Goal: Task Accomplishment & Management: Complete application form

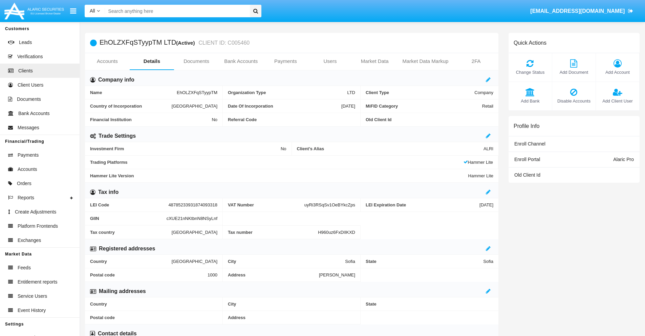
click at [241, 61] on link "Bank Accounts" at bounding box center [241, 61] width 45 height 16
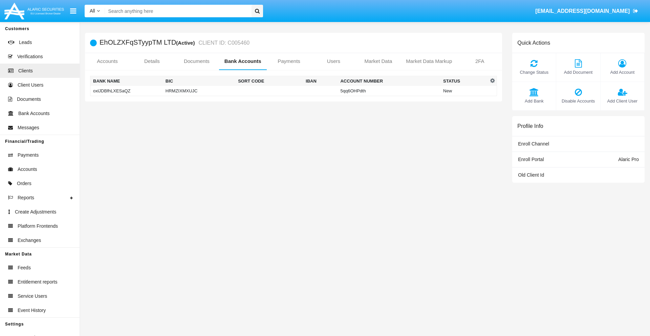
click at [126, 91] on td "oxlJDBfhLXESaQZ" at bounding box center [126, 91] width 72 height 10
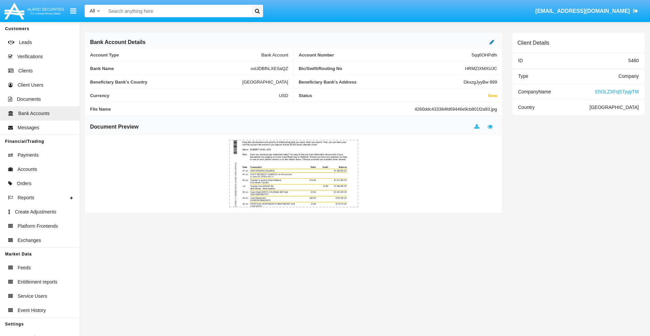
click at [492, 42] on icon at bounding box center [492, 41] width 5 height 5
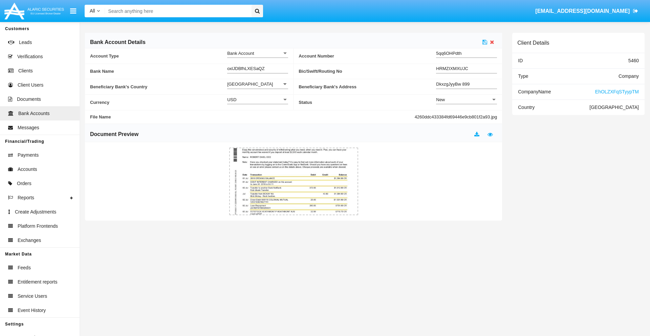
click at [467, 100] on div "New" at bounding box center [463, 100] width 55 height 6
click at [467, 116] on span "Active" at bounding box center [466, 116] width 61 height 13
click at [485, 42] on icon at bounding box center [484, 41] width 5 height 5
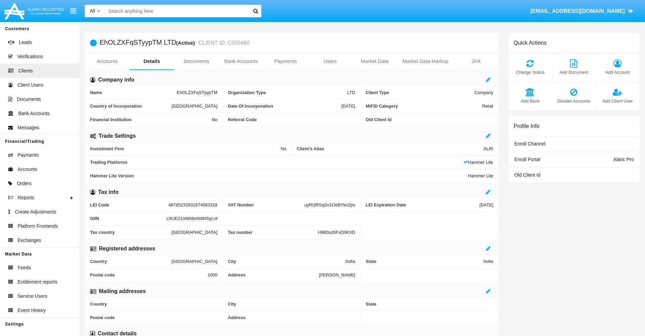
click at [241, 61] on link "Bank Accounts" at bounding box center [241, 61] width 45 height 16
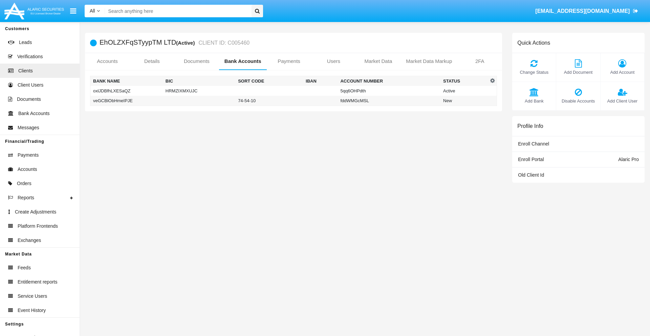
click at [126, 101] on td "veGCBlObHmeIPJE" at bounding box center [126, 101] width 72 height 10
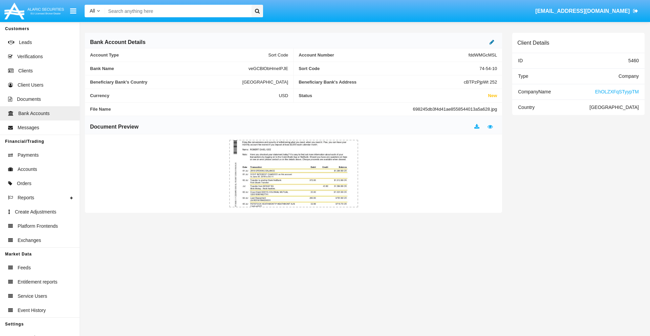
click at [492, 42] on icon at bounding box center [492, 41] width 5 height 5
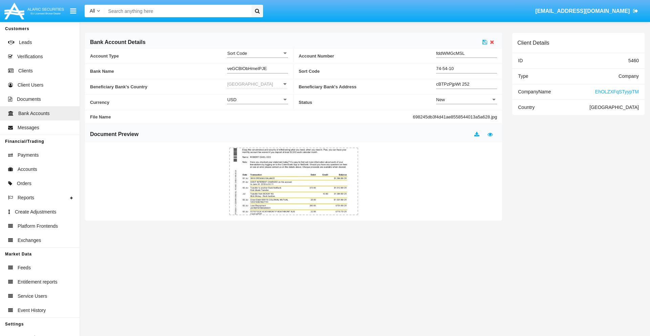
click at [467, 100] on div "New" at bounding box center [463, 100] width 55 height 6
click at [467, 116] on span "Active" at bounding box center [466, 116] width 61 height 13
click at [485, 42] on icon at bounding box center [484, 41] width 5 height 5
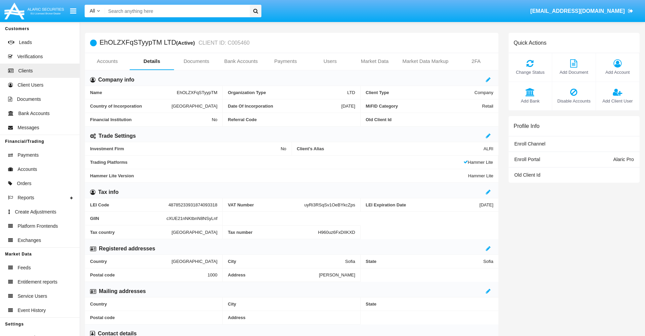
click at [530, 101] on span "Add Bank" at bounding box center [530, 101] width 37 height 6
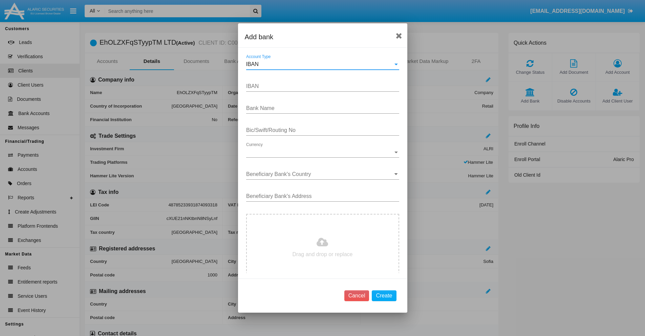
click at [320, 64] on div "IBAN" at bounding box center [319, 64] width 147 height 6
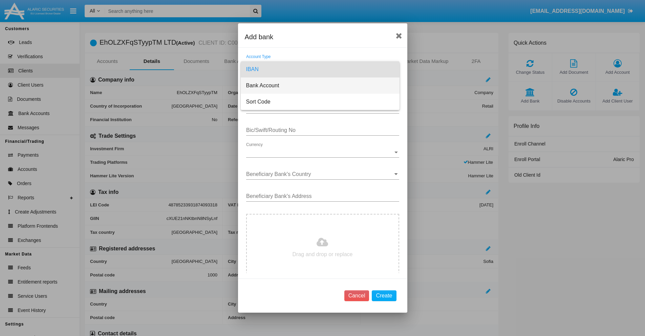
click at [320, 86] on span "Bank Account" at bounding box center [320, 86] width 148 height 16
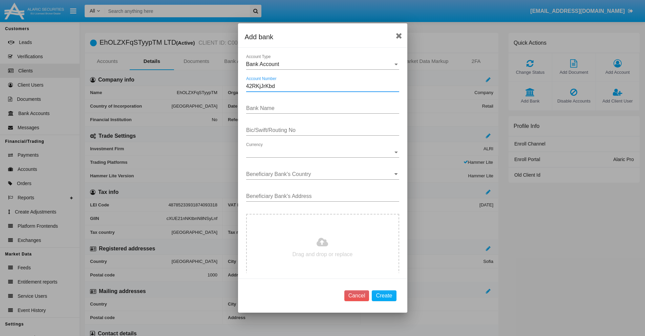
type input "42RKjJrKbd"
type input "FksKLGfOzjwsryi"
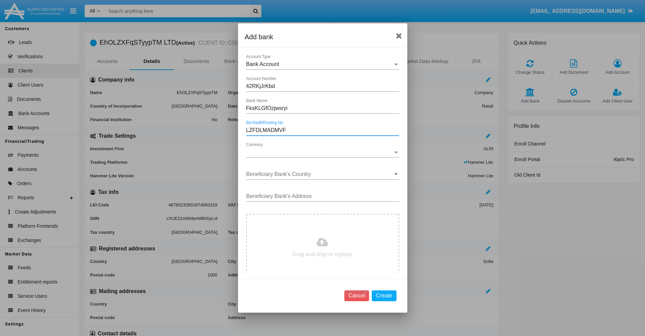
type input "LZFDLMADMVF"
click at [320, 152] on span "Currency" at bounding box center [319, 152] width 147 height 6
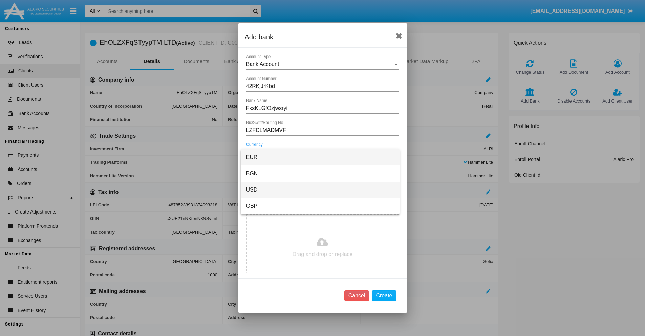
click at [320, 190] on span "USD" at bounding box center [320, 190] width 148 height 16
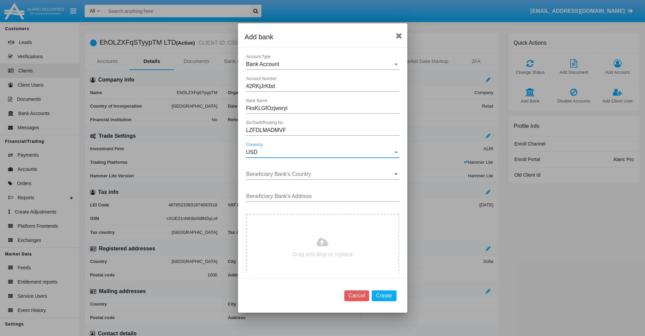
click at [320, 174] on input "Beneficiary Bank's Country" at bounding box center [322, 174] width 153 height 6
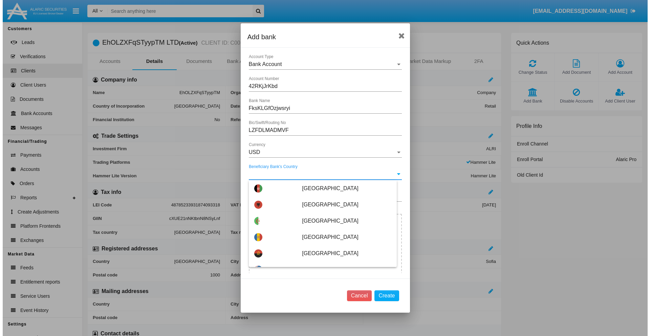
scroll to position [1408, 0]
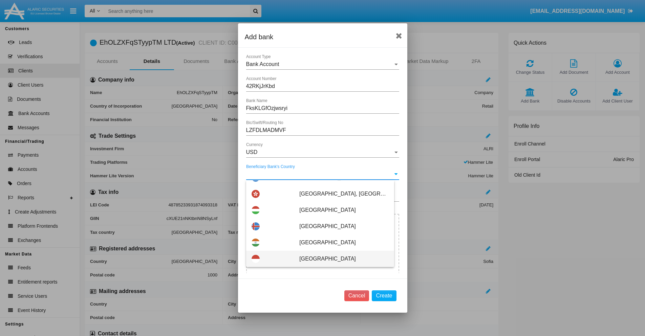
click at [340, 259] on span "Indonesia" at bounding box center [343, 259] width 89 height 16
type input "Indonesia"
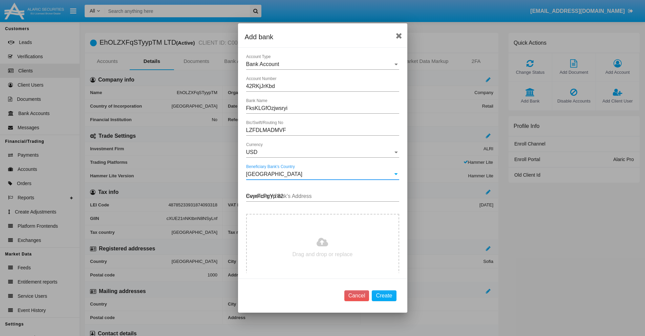
type input "CvyrFcPgYp 824"
type input "C:\fakepath\bank-statement.png"
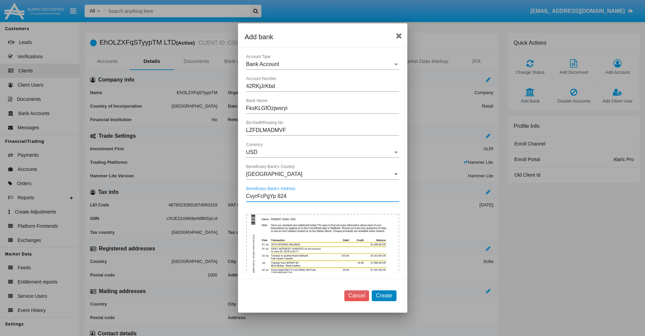
click at [384, 296] on button "Create" at bounding box center [384, 295] width 24 height 11
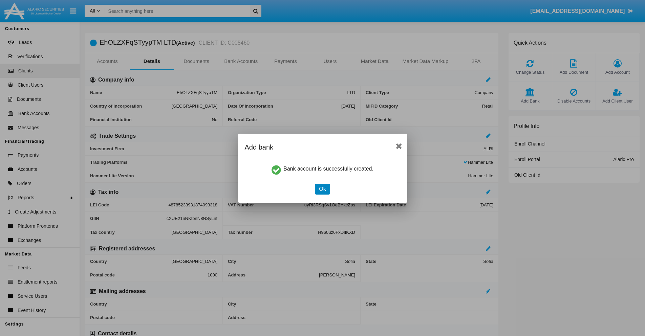
click at [322, 189] on button "Ok" at bounding box center [322, 189] width 15 height 11
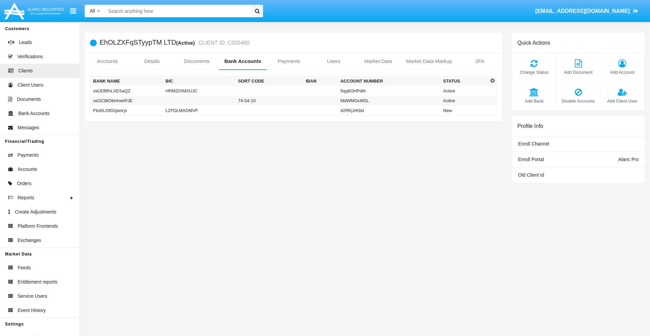
click at [126, 110] on td "FksKLGfOzjwsryi" at bounding box center [126, 111] width 72 height 10
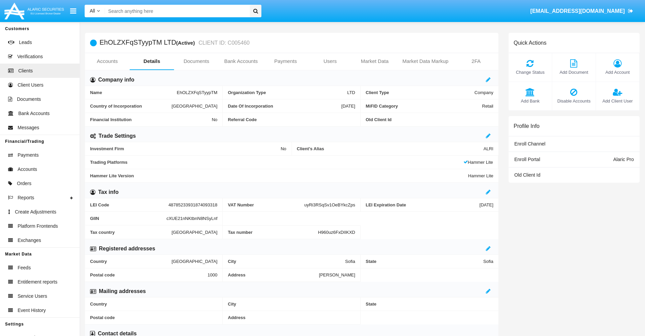
click at [530, 101] on span "Add Bank" at bounding box center [530, 101] width 37 height 6
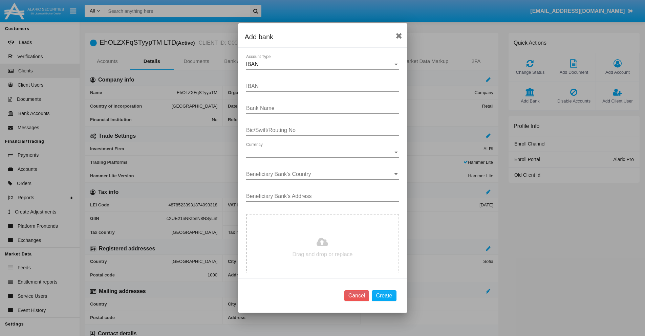
click at [320, 64] on div "IBAN" at bounding box center [319, 64] width 147 height 6
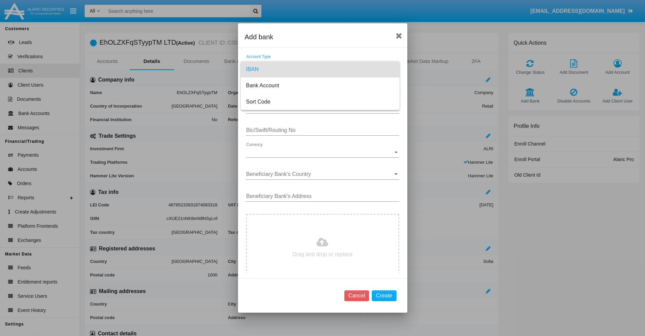
click at [320, 69] on span "IBAN" at bounding box center [320, 69] width 148 height 16
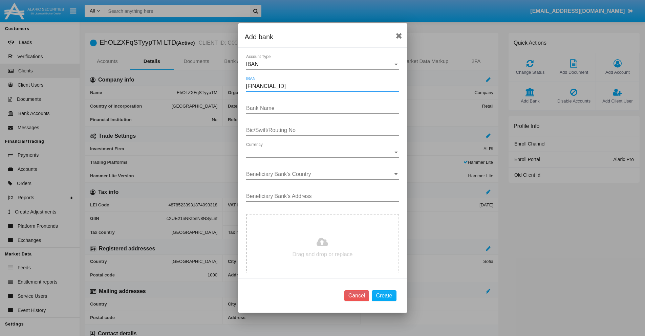
type input "[FINANCIAL_ID]"
type input "AbVNWweozFdMXov"
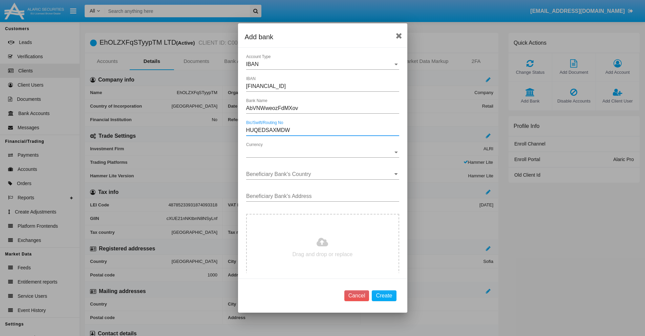
type input "HUQEDSAXMDW"
click at [320, 152] on span "Currency" at bounding box center [319, 152] width 147 height 6
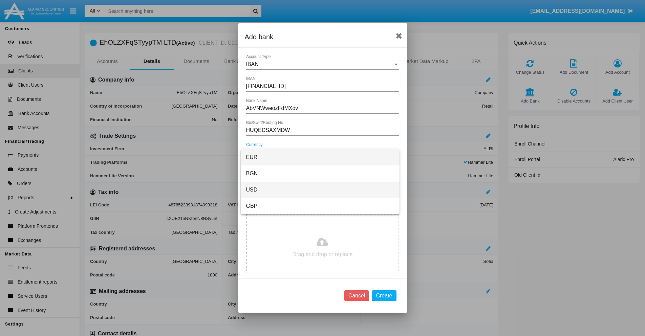
click at [320, 190] on span "USD" at bounding box center [320, 190] width 148 height 16
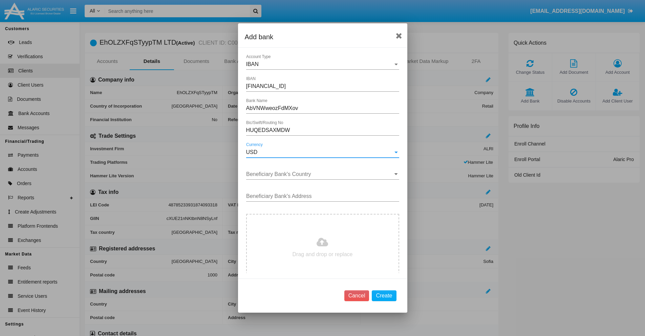
click at [320, 174] on input "Beneficiary Bank's Country" at bounding box center [322, 174] width 153 height 6
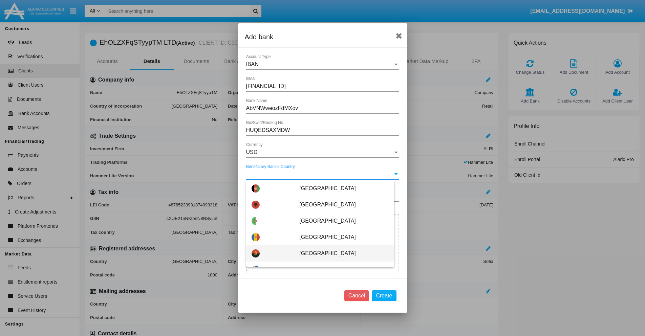
click at [340, 254] on span "Angola" at bounding box center [343, 253] width 89 height 16
type input "Angola"
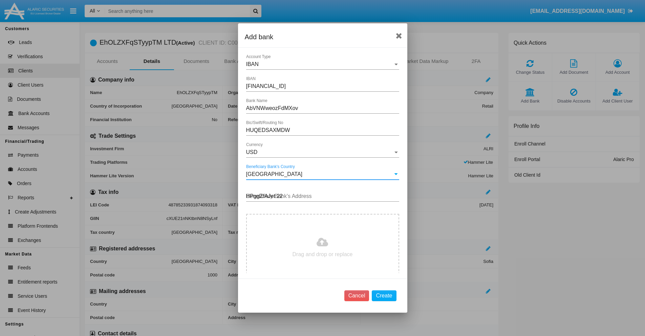
type input "HPggZfAJet 227"
type input "C:\fakepath\bank-statement.png"
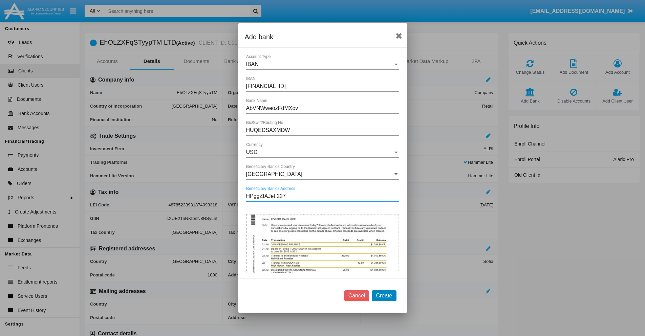
click at [384, 296] on button "Create" at bounding box center [384, 295] width 24 height 11
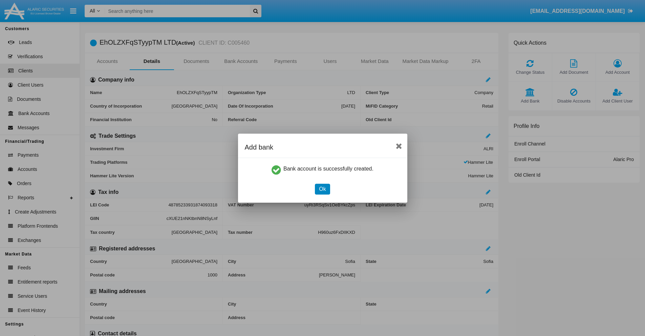
click at [322, 189] on button "Ok" at bounding box center [322, 189] width 15 height 11
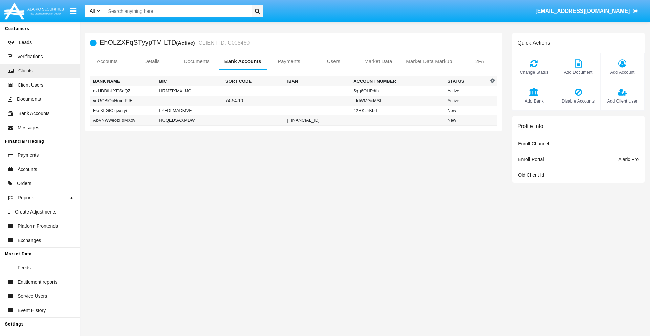
click at [123, 120] on td "AbVNWweozFdMXov" at bounding box center [123, 120] width 66 height 10
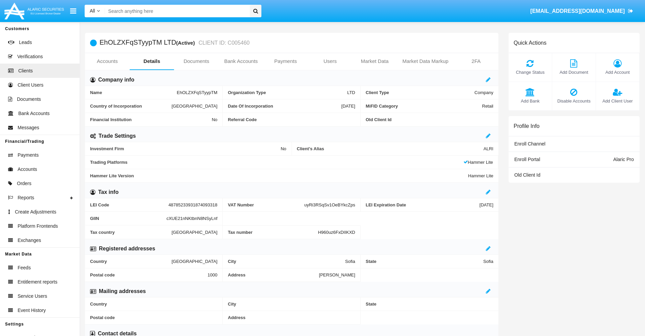
click at [530, 101] on span "Add Bank" at bounding box center [530, 101] width 37 height 6
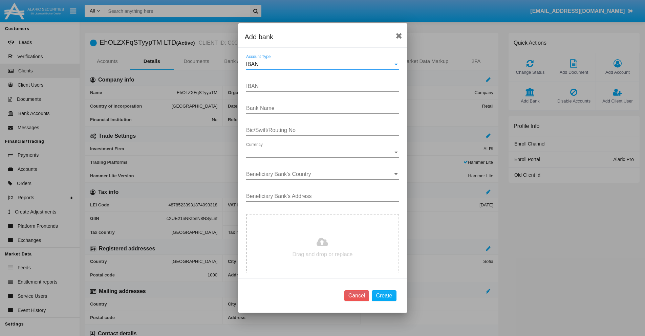
click at [320, 64] on div "IBAN" at bounding box center [319, 64] width 147 height 6
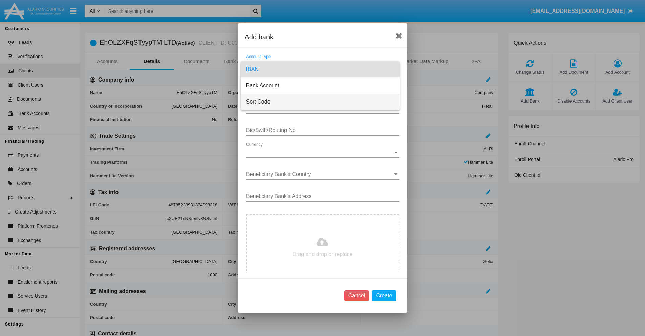
click at [320, 102] on span "Sort Code" at bounding box center [320, 102] width 148 height 16
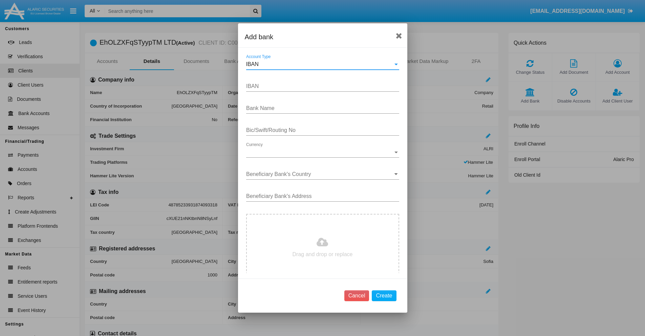
type input "[GEOGRAPHIC_DATA]"
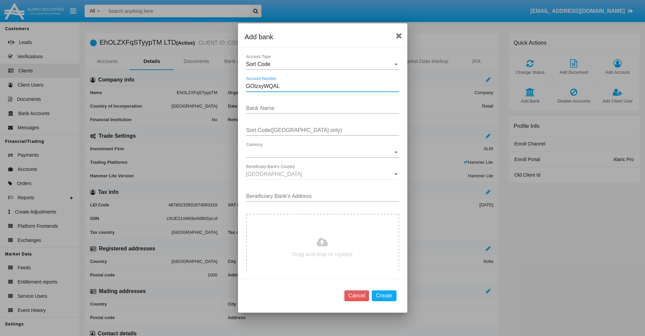
type input "GOlzxyWQAL"
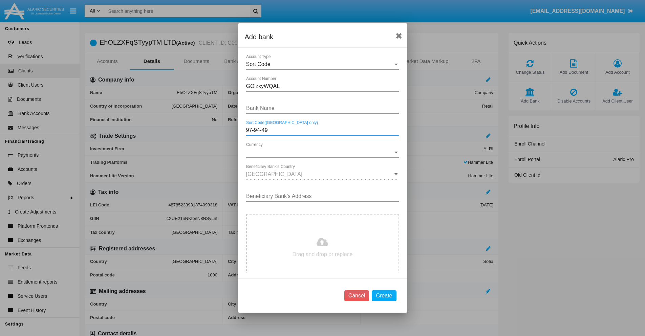
type input "97-94-49"
type input "SFPOjflcXutZWpb"
click at [320, 152] on span "Currency" at bounding box center [319, 152] width 147 height 6
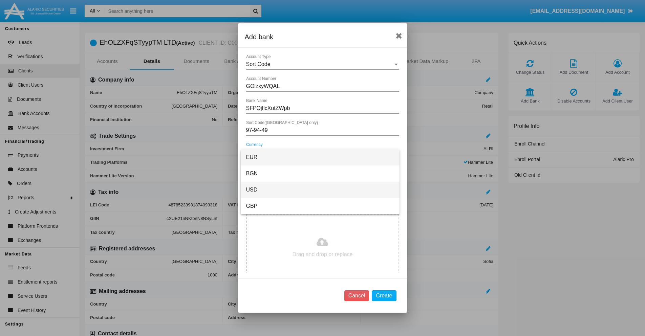
click at [320, 190] on span "USD" at bounding box center [320, 190] width 148 height 16
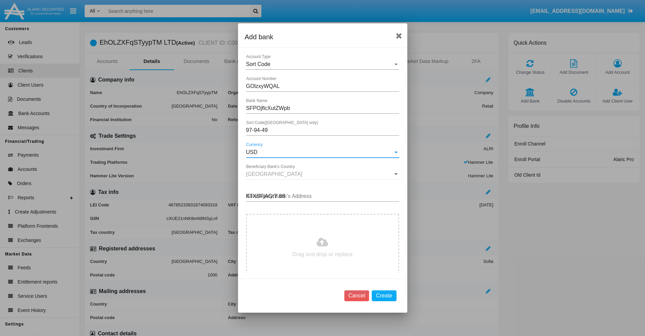
type input "KTXSFjAGtY 889"
type input "C:\fakepath\bank-statement.png"
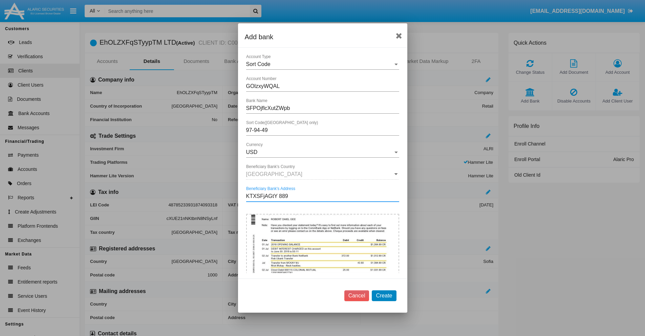
click at [384, 296] on button "Create" at bounding box center [384, 295] width 24 height 11
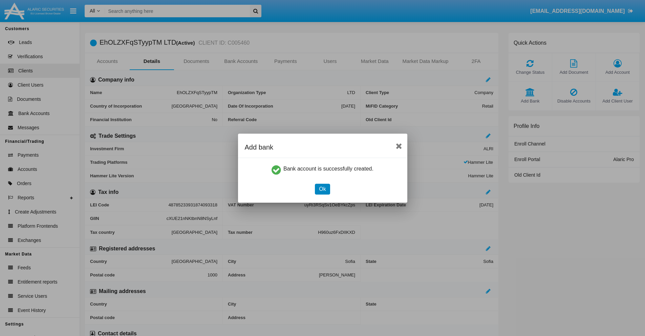
click at [322, 189] on button "Ok" at bounding box center [322, 189] width 15 height 11
